Goal: Task Accomplishment & Management: Complete application form

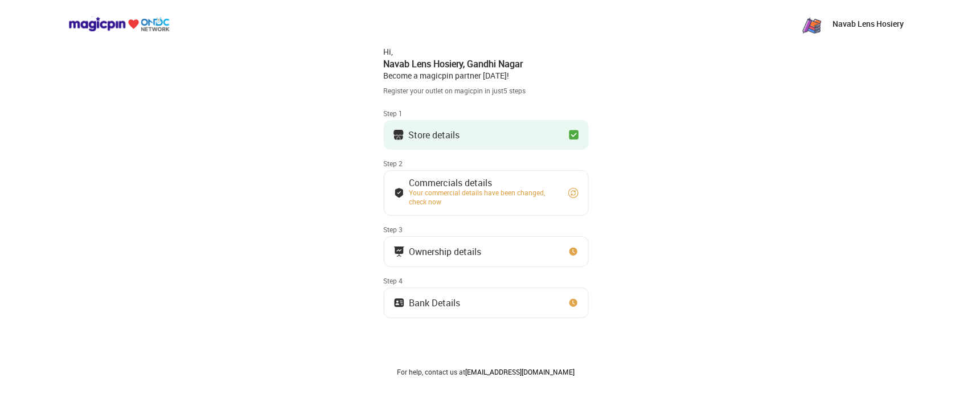
click at [478, 129] on button "Store details" at bounding box center [486, 135] width 205 height 30
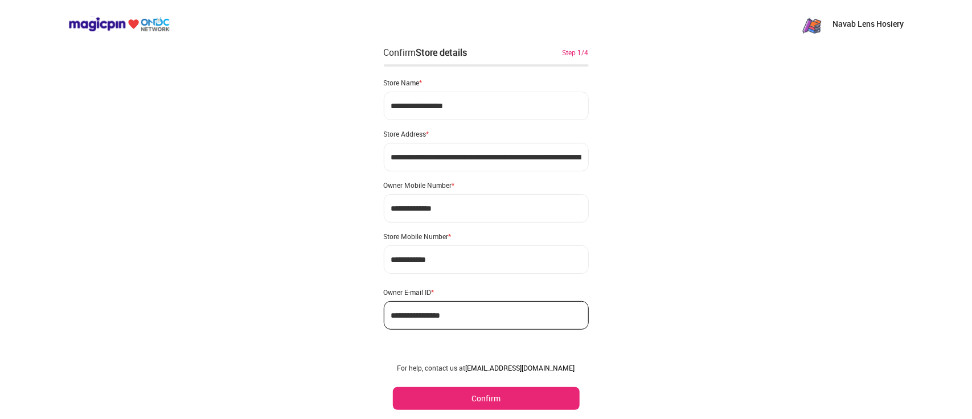
click at [476, 396] on button "Confirm" at bounding box center [486, 398] width 187 height 23
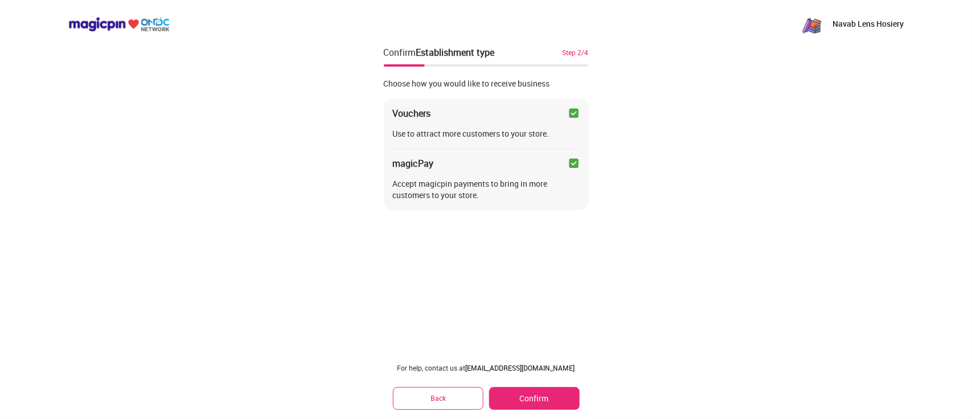
click at [513, 400] on button "Confirm" at bounding box center [534, 398] width 90 height 23
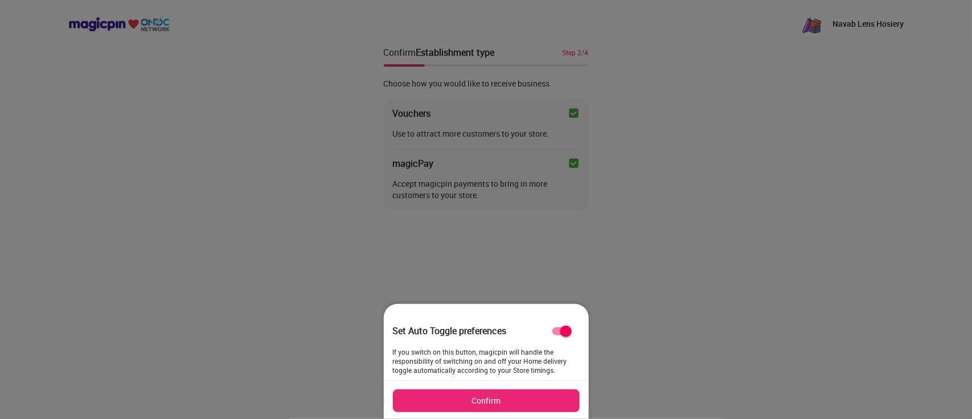
click at [513, 400] on button "Confirm" at bounding box center [486, 400] width 187 height 23
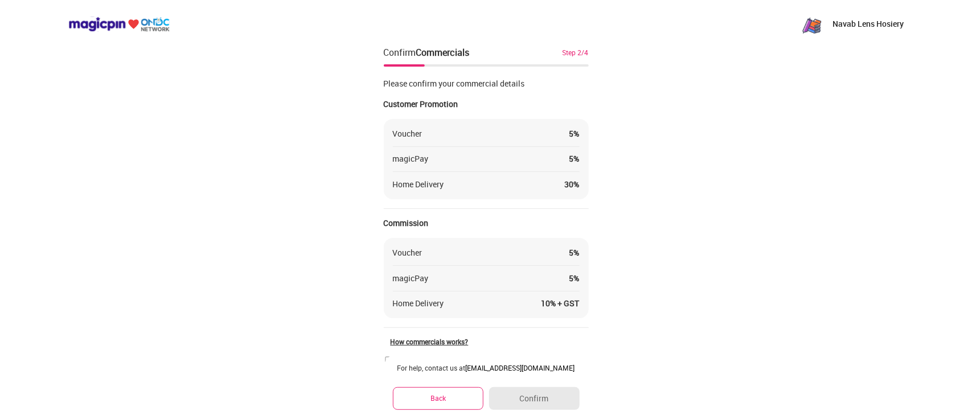
click at [464, 390] on button "Back" at bounding box center [438, 398] width 91 height 22
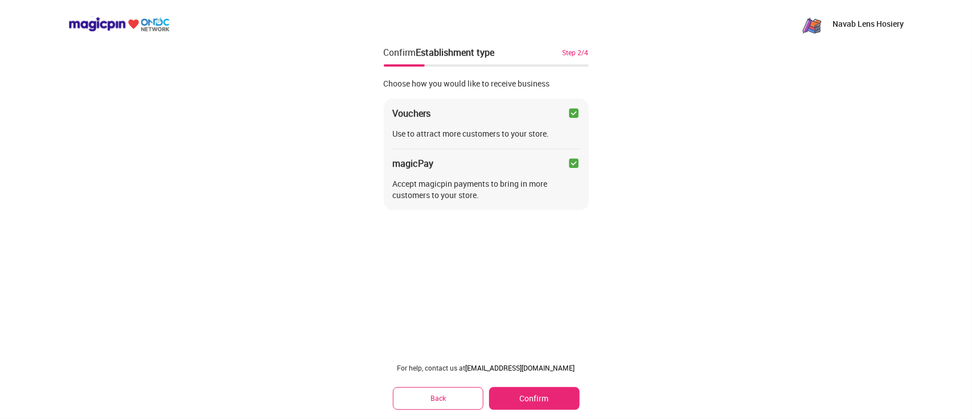
click at [521, 405] on button "Confirm" at bounding box center [534, 398] width 90 height 23
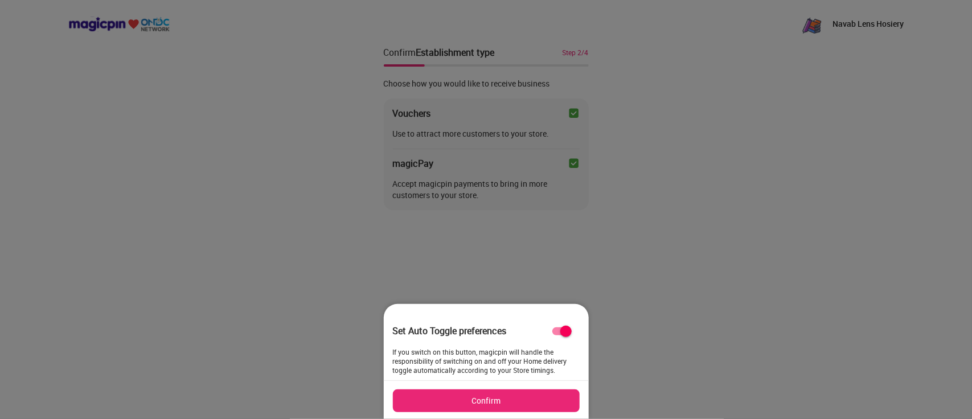
click at [521, 405] on button "Confirm" at bounding box center [486, 400] width 187 height 23
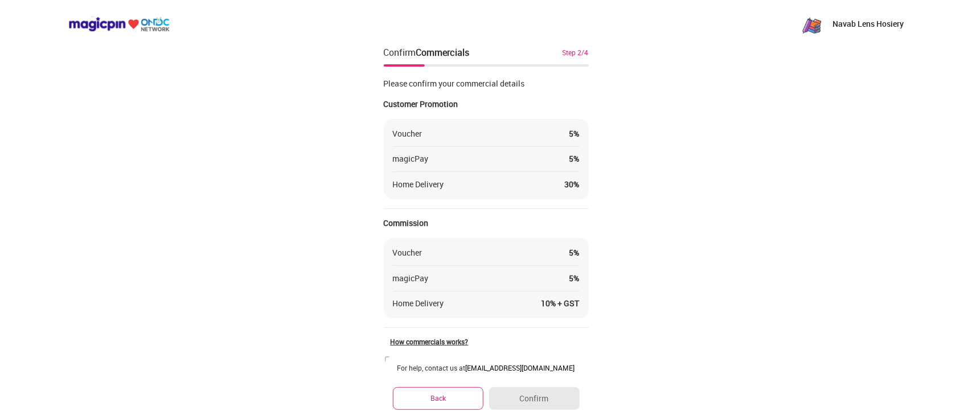
click at [534, 361] on div "For help, contact us at [EMAIL_ADDRESS][DOMAIN_NAME] Back Confirm" at bounding box center [486, 386] width 205 height 65
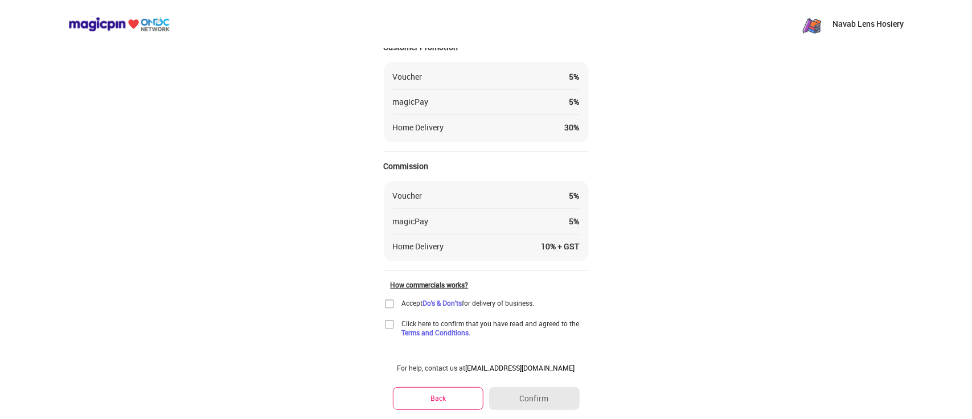
scroll to position [77, 0]
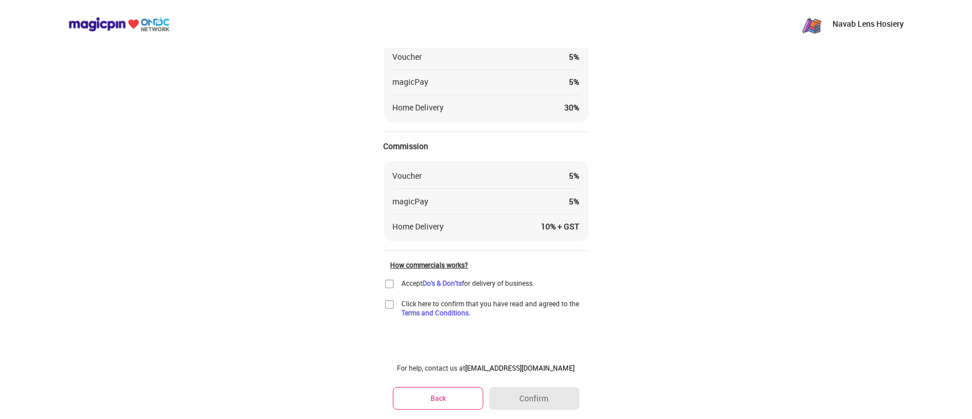
click at [393, 307] on img at bounding box center [389, 304] width 11 height 11
click at [386, 273] on div "Please confirm your commercial details Customer Promotion Voucher 5 % magicPay …" at bounding box center [486, 154] width 205 height 325
click at [386, 274] on div "Please confirm your commercial details Customer Promotion Voucher 5 % magicPay …" at bounding box center [486, 154] width 205 height 325
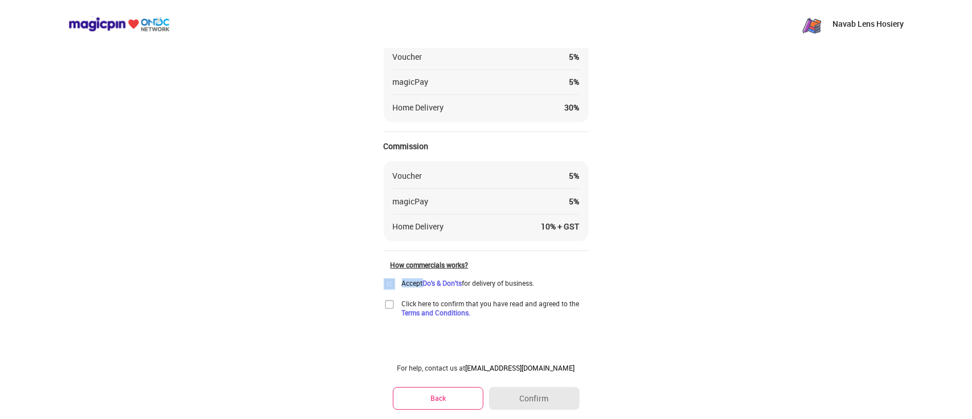
click at [386, 274] on div "Please confirm your commercial details Customer Promotion Voucher 5 % magicPay …" at bounding box center [486, 154] width 205 height 325
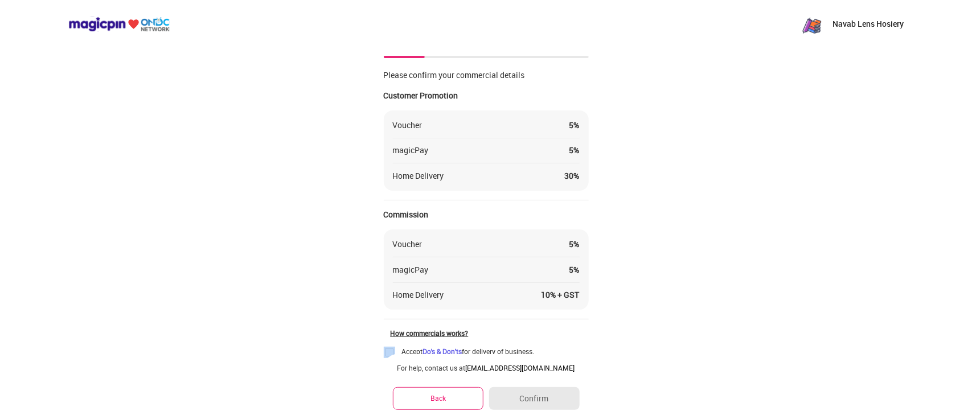
scroll to position [0, 0]
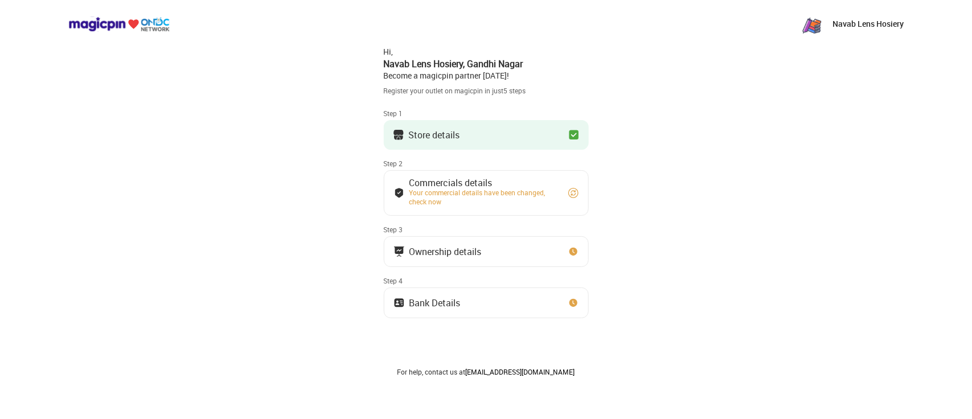
click at [437, 126] on button "Store details" at bounding box center [486, 135] width 205 height 30
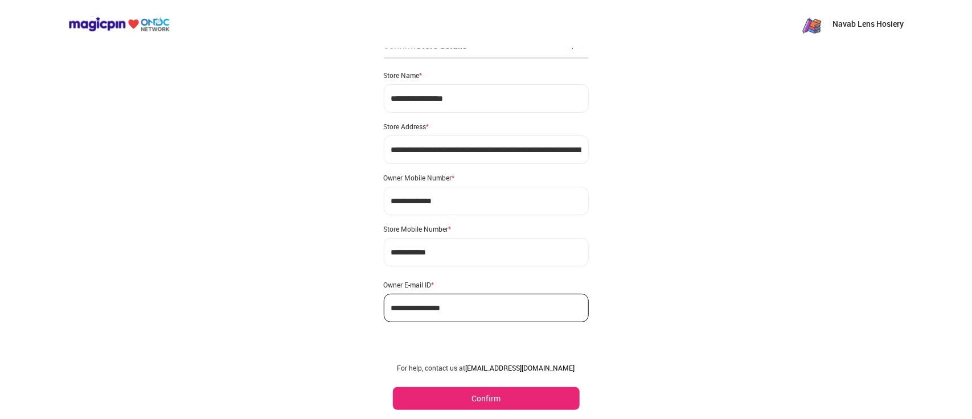
scroll to position [14, 0]
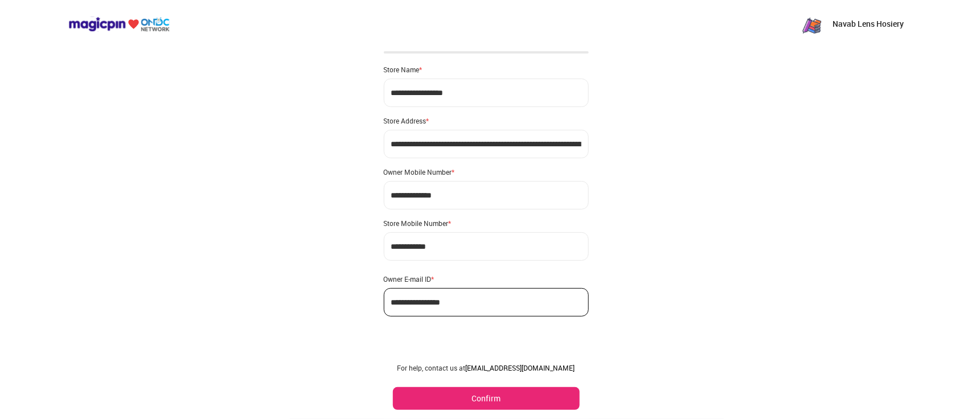
click at [492, 398] on button "Confirm" at bounding box center [486, 398] width 187 height 23
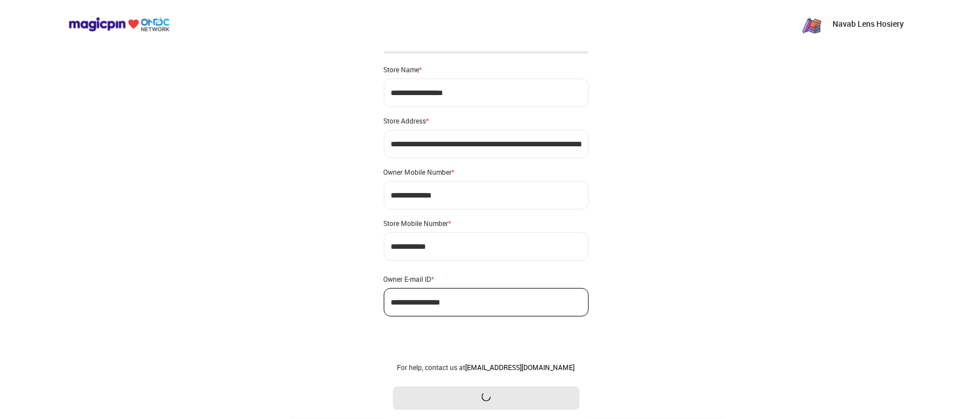
scroll to position [0, 0]
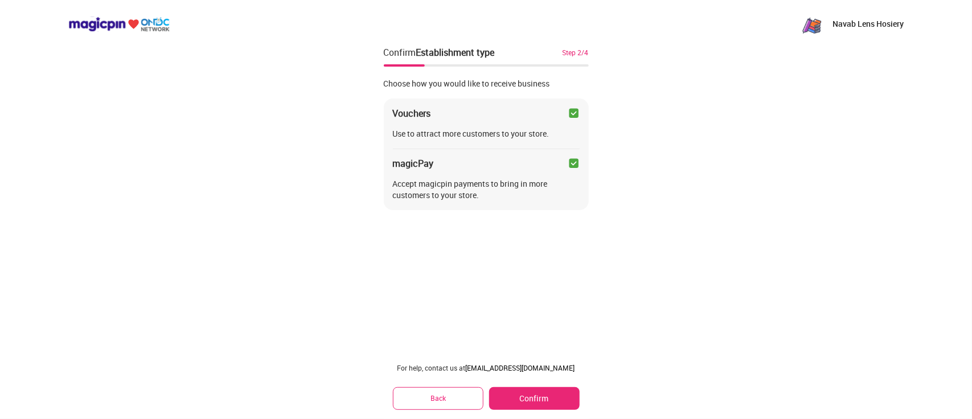
click at [519, 400] on button "Confirm" at bounding box center [534, 398] width 90 height 23
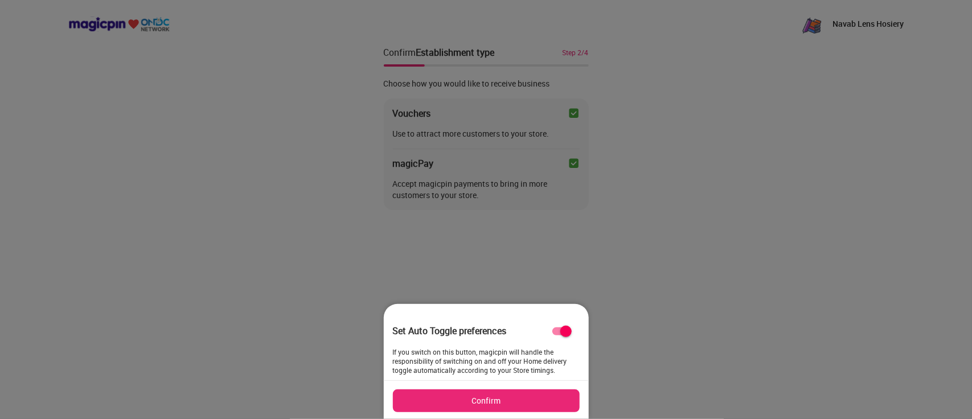
click at [519, 400] on button "Confirm" at bounding box center [486, 400] width 187 height 23
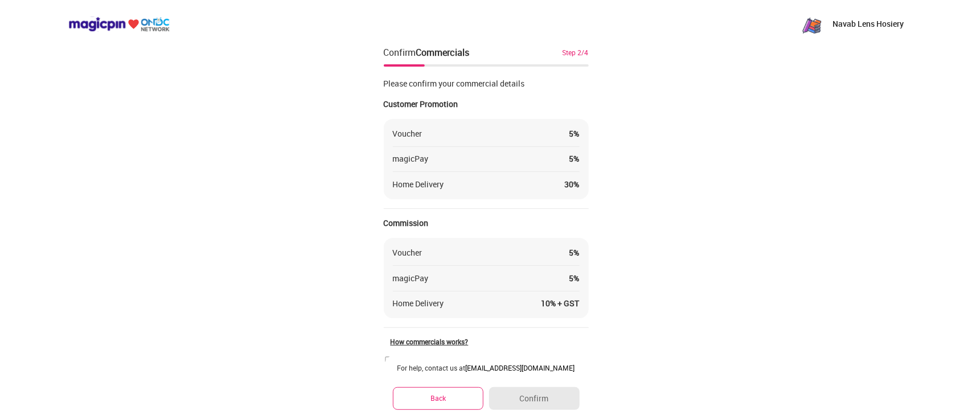
click at [528, 329] on div "Please confirm your commercial details Customer Promotion Voucher 5 % magicPay …" at bounding box center [486, 207] width 205 height 277
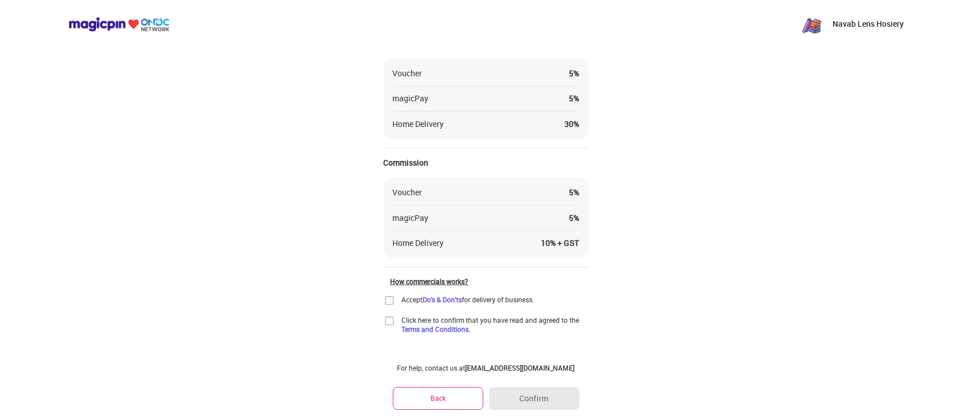
scroll to position [77, 0]
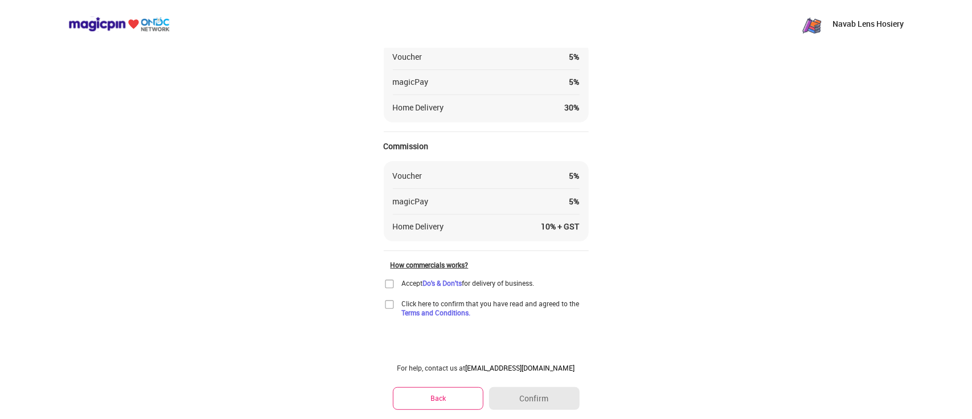
click at [390, 282] on img at bounding box center [389, 283] width 11 height 11
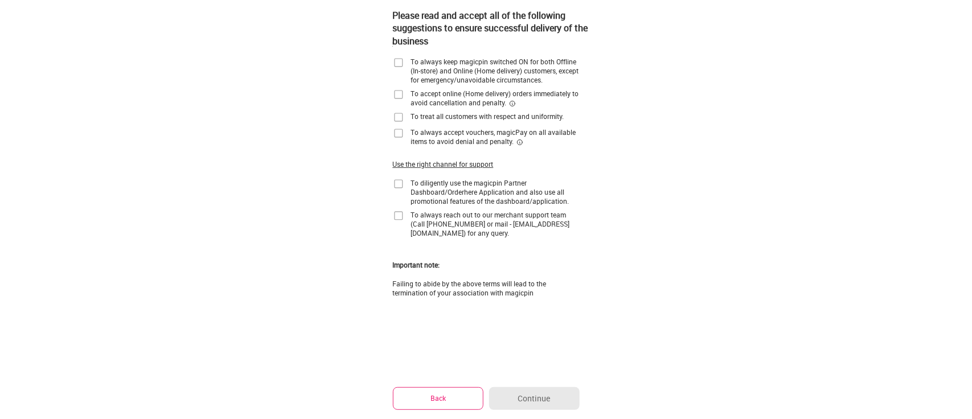
scroll to position [38, 0]
click at [396, 67] on img at bounding box center [398, 62] width 11 height 11
click at [402, 89] on img at bounding box center [398, 94] width 11 height 11
click at [398, 189] on img at bounding box center [398, 183] width 11 height 11
click at [402, 217] on img at bounding box center [398, 215] width 11 height 11
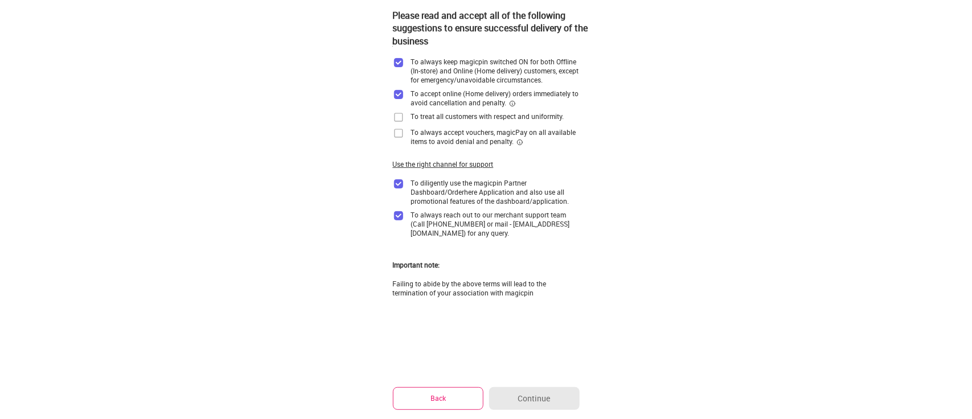
click at [397, 128] on img at bounding box center [398, 132] width 11 height 11
click at [398, 117] on img at bounding box center [398, 117] width 11 height 11
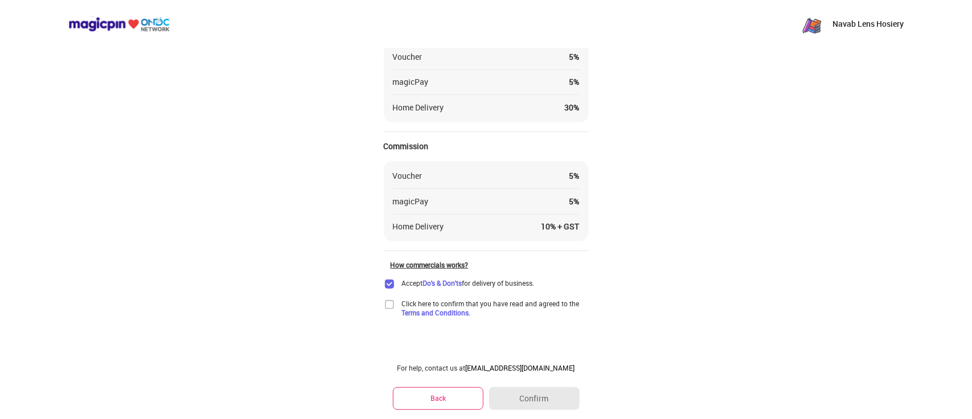
click at [390, 306] on img at bounding box center [389, 304] width 11 height 11
click at [545, 400] on button "Confirm" at bounding box center [534, 398] width 90 height 23
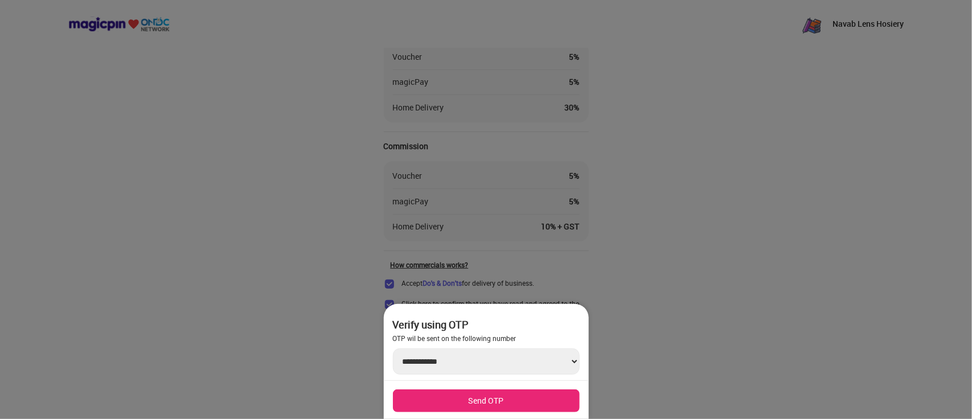
click at [616, 229] on div at bounding box center [486, 209] width 972 height 419
